Goal: Find specific page/section: Find specific page/section

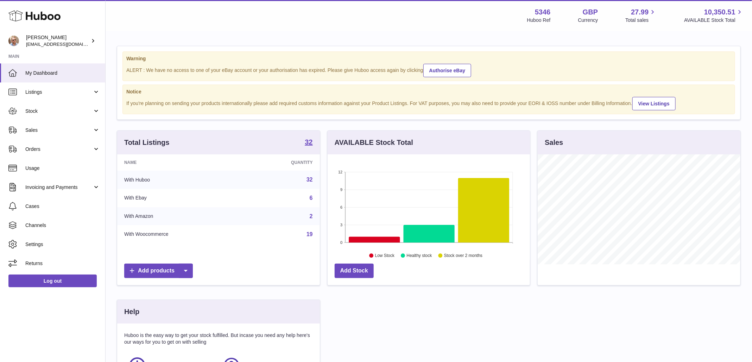
scroll to position [110, 203]
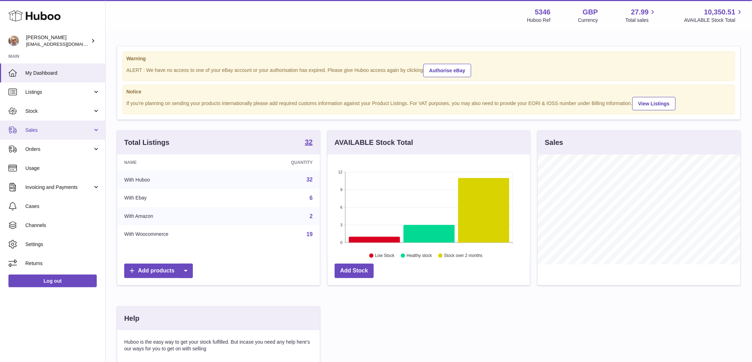
click at [35, 126] on link "Sales" at bounding box center [52, 129] width 105 height 19
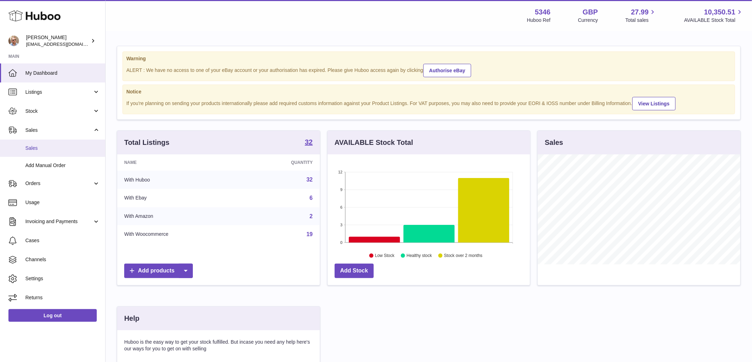
click at [36, 154] on link "Sales" at bounding box center [52, 147] width 105 height 17
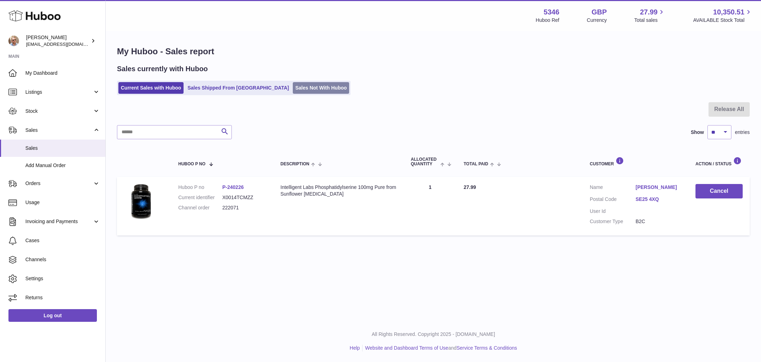
click at [293, 88] on link "Sales Not With Huboo" at bounding box center [321, 88] width 56 height 12
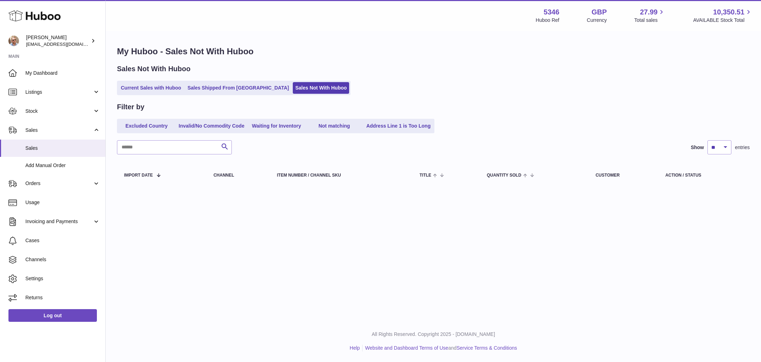
click at [543, 84] on div "Current Sales with Huboo Sales Shipped From [GEOGRAPHIC_DATA] Sales Not With Hu…" at bounding box center [433, 88] width 632 height 14
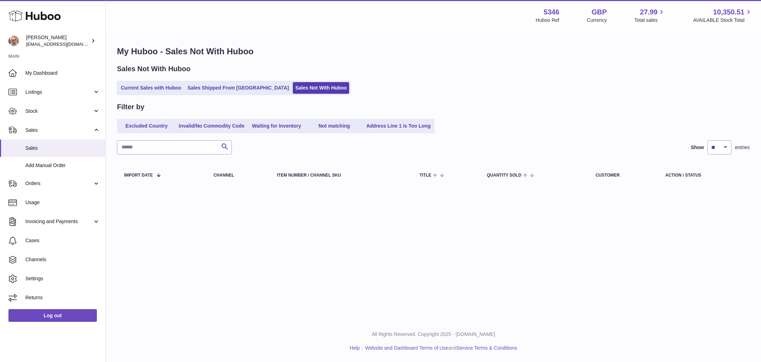
click at [462, 83] on div "Current Sales with Huboo Sales Shipped From [GEOGRAPHIC_DATA] Sales Not With Hu…" at bounding box center [433, 88] width 632 height 14
